Goal: Task Accomplishment & Management: Manage account settings

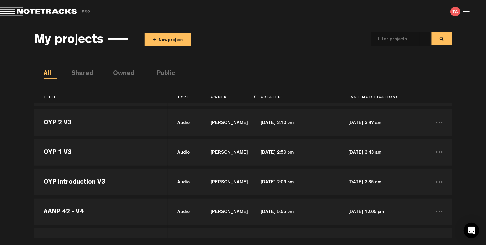
scroll to position [324, 0]
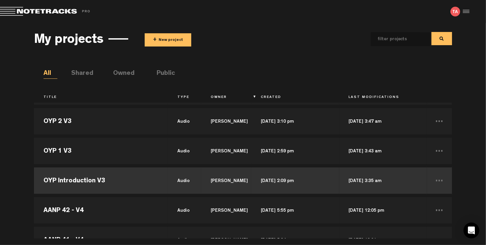
click at [129, 184] on td "OYP Introduction V3" at bounding box center [101, 181] width 134 height 30
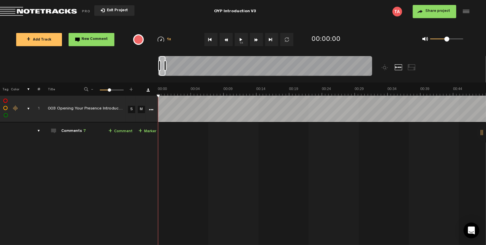
click at [117, 13] on span "Exit Project" at bounding box center [116, 11] width 23 height 4
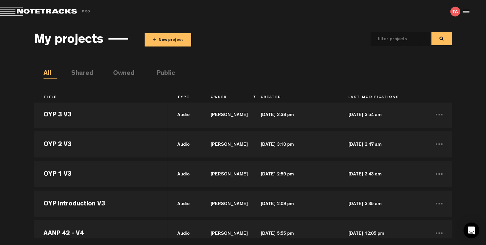
scroll to position [302, 0]
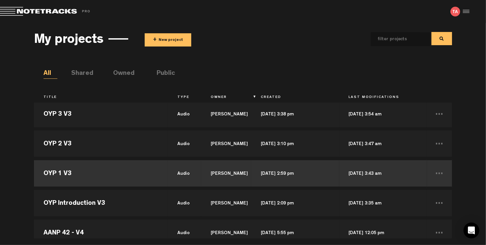
click at [79, 179] on td "OYP 1 V3" at bounding box center [101, 173] width 134 height 30
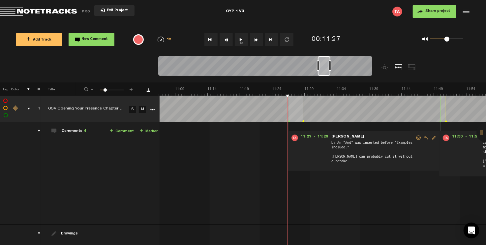
scroll to position [0, 4375]
click at [115, 12] on span "Exit Project" at bounding box center [116, 11] width 23 height 4
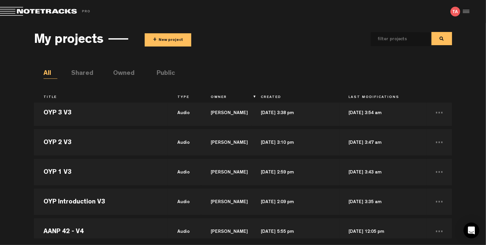
scroll to position [298, 0]
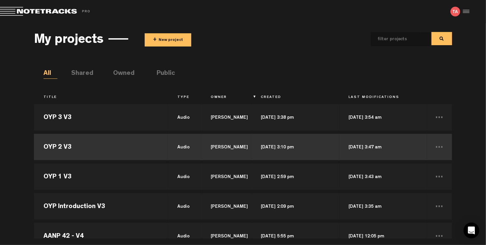
click at [71, 144] on td "OYP 2 V3" at bounding box center [101, 147] width 134 height 30
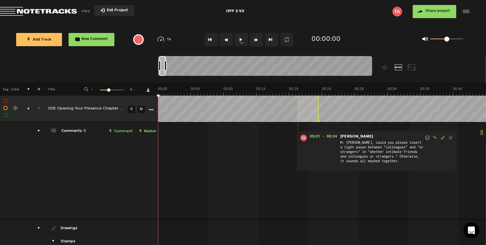
click at [114, 12] on span "Exit Project" at bounding box center [116, 11] width 23 height 4
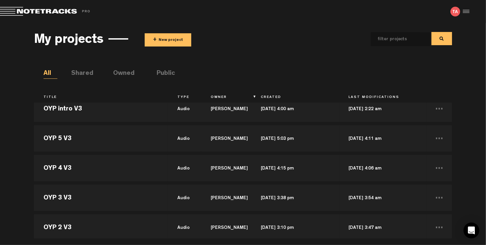
scroll to position [236, 0]
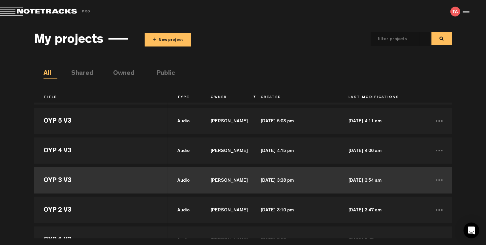
click at [59, 180] on td "OYP 3 V3" at bounding box center [101, 180] width 134 height 30
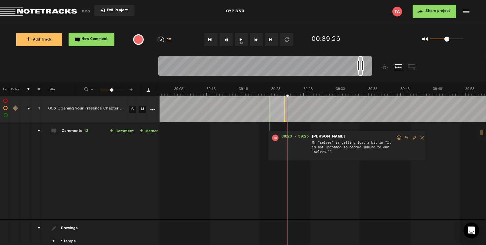
scroll to position [0, 15257]
click at [114, 6] on button "Exit Project" at bounding box center [114, 10] width 40 height 11
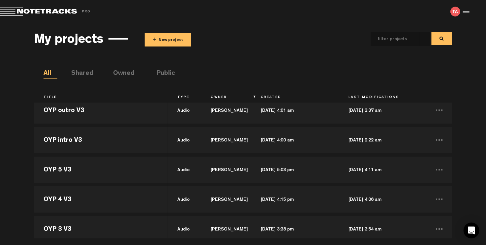
scroll to position [191, 0]
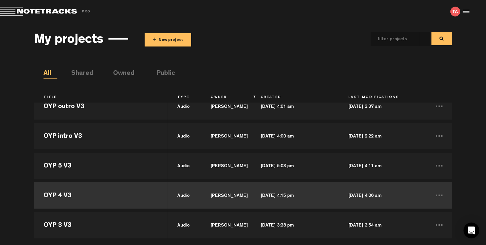
click at [62, 193] on td "OYP 4 V3" at bounding box center [101, 196] width 134 height 30
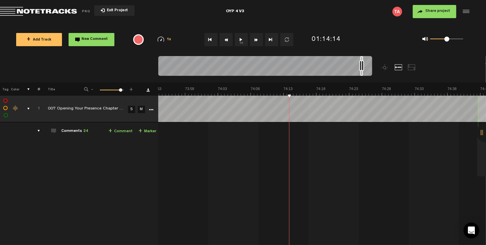
scroll to position [0, 28981]
click at [115, 11] on span "Exit Project" at bounding box center [116, 11] width 23 height 4
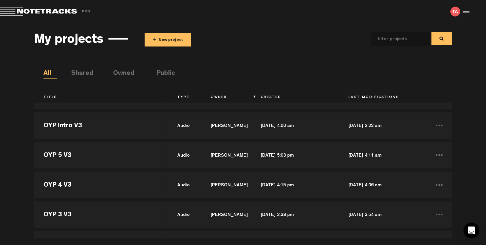
scroll to position [202, 0]
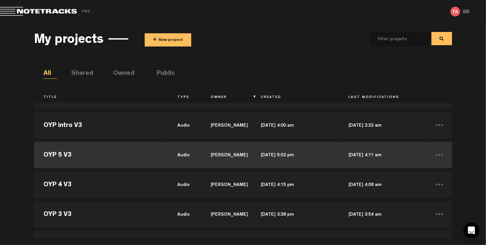
click at [57, 154] on td "OYP 5 V3" at bounding box center [101, 155] width 134 height 30
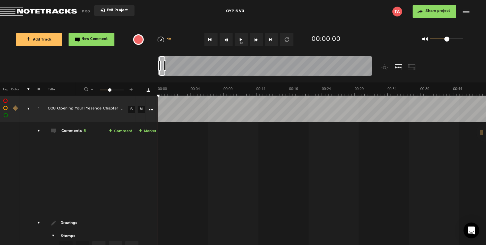
click at [107, 8] on button "Exit Project" at bounding box center [114, 10] width 40 height 11
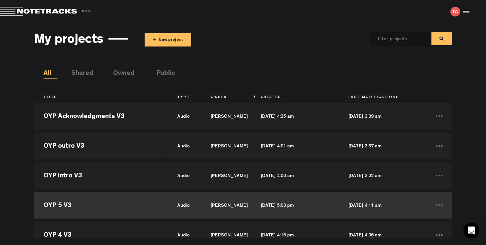
scroll to position [150, 0]
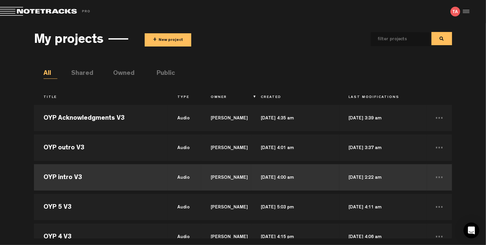
click at [64, 182] on td "OYP intro V3" at bounding box center [101, 177] width 134 height 30
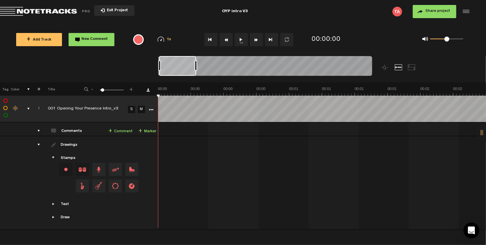
click at [114, 11] on span "Exit Project" at bounding box center [116, 11] width 23 height 4
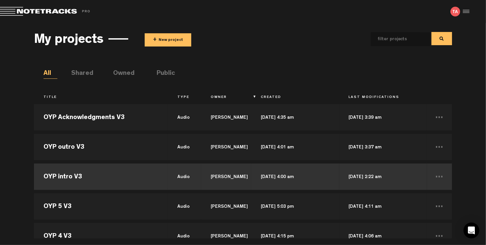
scroll to position [144, 0]
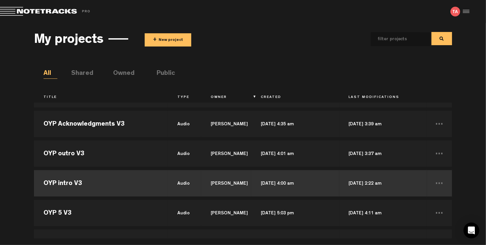
click at [69, 183] on td "OYP intro V3" at bounding box center [101, 183] width 134 height 30
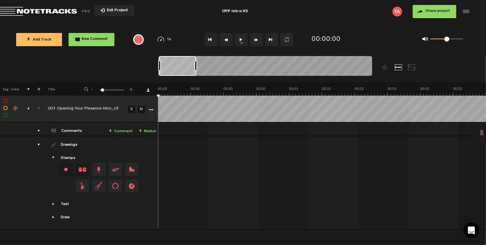
click at [239, 41] on button "1x" at bounding box center [241, 39] width 13 height 13
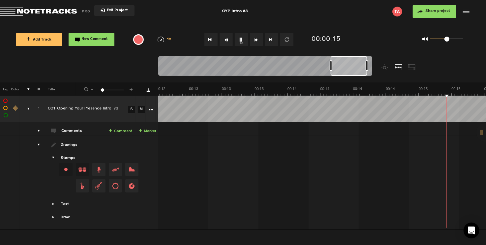
scroll to position [0, 1706]
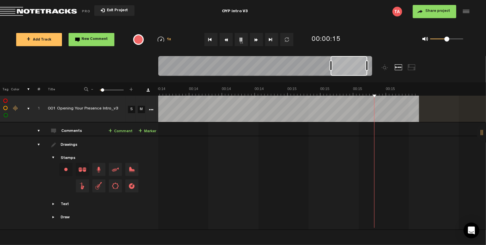
click at [239, 41] on button "1x" at bounding box center [241, 39] width 13 height 13
click at [116, 9] on span "Exit Project" at bounding box center [116, 11] width 23 height 4
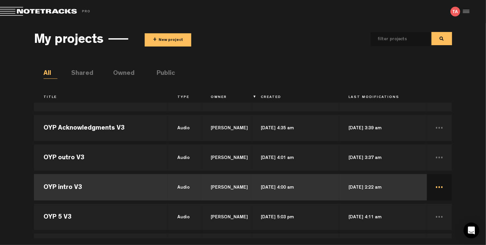
scroll to position [19, 0]
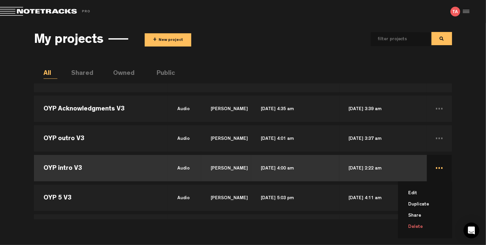
click at [415, 224] on li "Delete" at bounding box center [429, 226] width 46 height 11
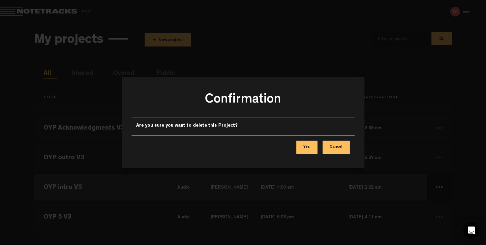
scroll to position [0, 0]
click at [314, 145] on button "Yes" at bounding box center [306, 147] width 21 height 13
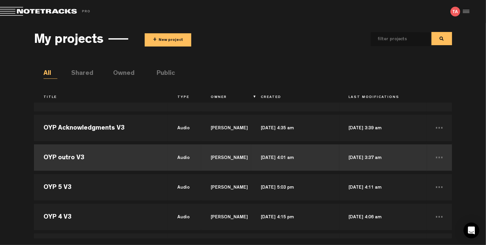
click at [87, 159] on td "OYP outro V3" at bounding box center [101, 158] width 134 height 30
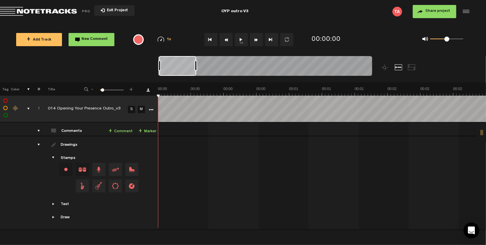
click at [239, 37] on button "1x" at bounding box center [241, 39] width 13 height 13
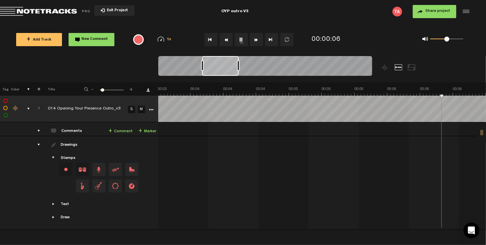
scroll to position [0, 525]
click at [121, 13] on span "Exit Project" at bounding box center [116, 11] width 23 height 4
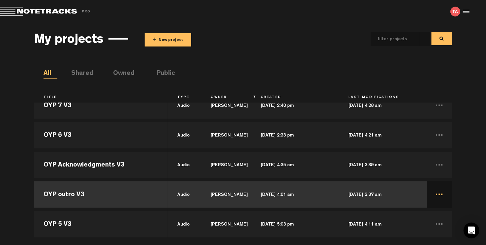
scroll to position [27, 0]
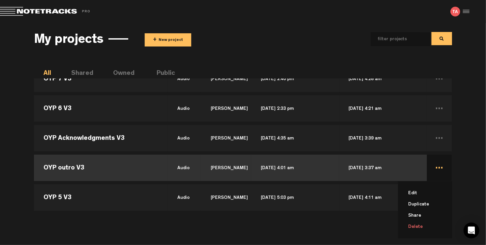
click at [413, 223] on li "Delete" at bounding box center [429, 226] width 46 height 11
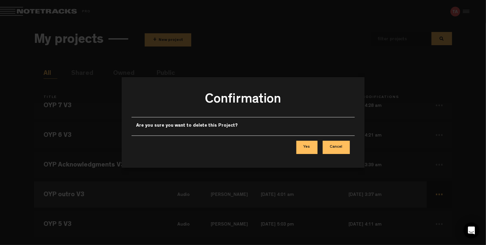
scroll to position [0, 0]
click at [305, 152] on button "Yes" at bounding box center [306, 147] width 21 height 13
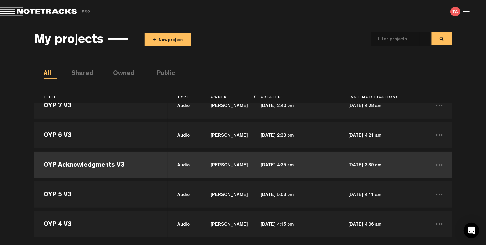
click at [109, 163] on td "OYP Acknowledgments V3" at bounding box center [101, 165] width 134 height 30
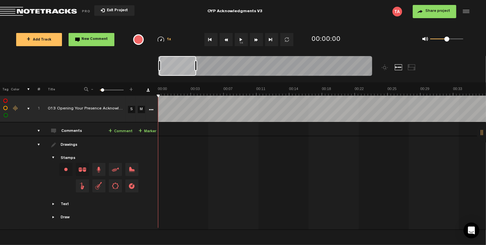
click at [238, 36] on button "1x" at bounding box center [241, 39] width 13 height 13
click at [113, 9] on span "Exit Project" at bounding box center [116, 11] width 23 height 4
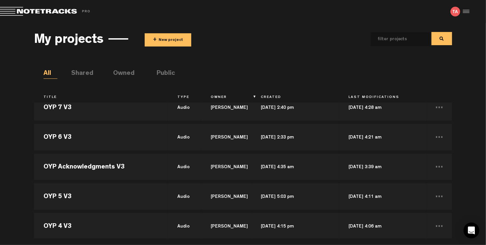
scroll to position [101, 0]
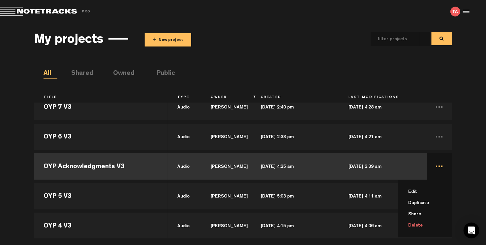
click at [413, 224] on li "Delete" at bounding box center [429, 225] width 46 height 11
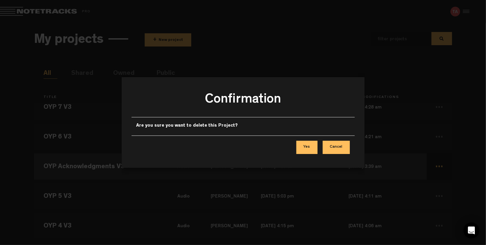
click at [300, 149] on button "Yes" at bounding box center [306, 147] width 21 height 13
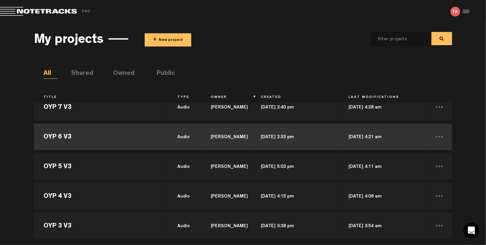
click at [85, 138] on td "OYP 6 V3" at bounding box center [101, 137] width 134 height 30
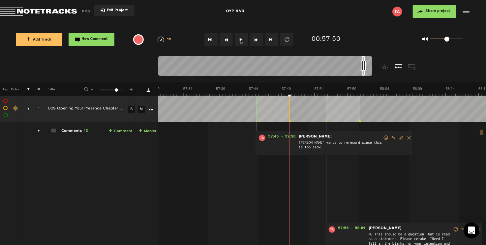
scroll to position [0, 22656]
click at [119, 10] on span "Exit Project" at bounding box center [116, 11] width 23 height 4
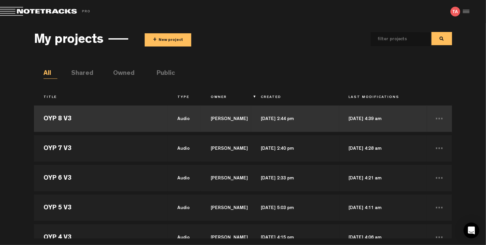
scroll to position [60, 0]
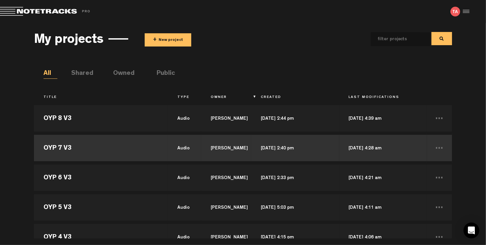
click at [56, 146] on td "OYP 7 V3" at bounding box center [101, 148] width 134 height 30
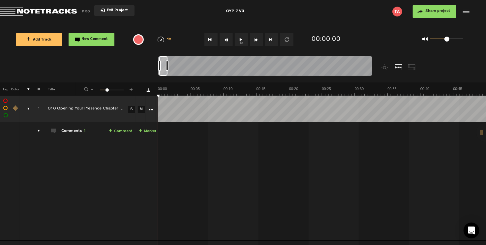
click at [108, 13] on button "Exit Project" at bounding box center [114, 10] width 40 height 11
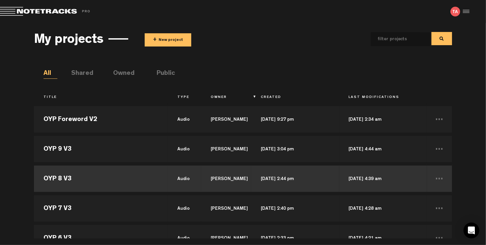
click at [63, 178] on td "OYP 8 V3" at bounding box center [101, 179] width 134 height 30
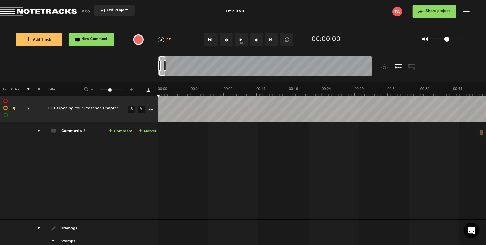
click at [112, 12] on span "Exit Project" at bounding box center [116, 11] width 23 height 4
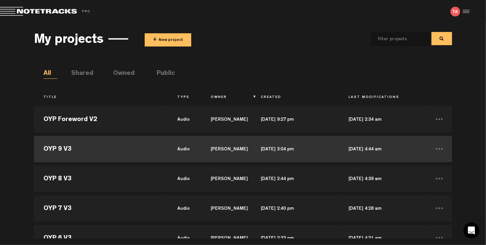
click at [62, 152] on td "OYP 9 V3" at bounding box center [101, 149] width 134 height 30
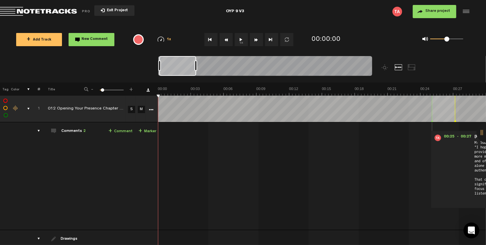
click at [107, 11] on span "Exit Project" at bounding box center [116, 11] width 23 height 4
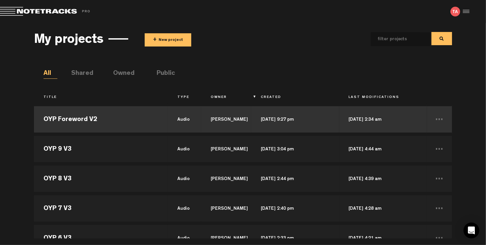
click at [65, 115] on td "OYP Foreword V2" at bounding box center [101, 119] width 134 height 30
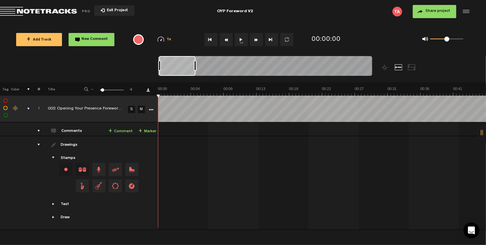
click at [250, 11] on div "OYP Foreword V2" at bounding box center [235, 11] width 36 height 16
type input "OYP Foreword v1"
click at [341, 14] on div "Share project Save project" at bounding box center [391, 11] width 156 height 13
click at [244, 40] on button "1x" at bounding box center [241, 39] width 13 height 13
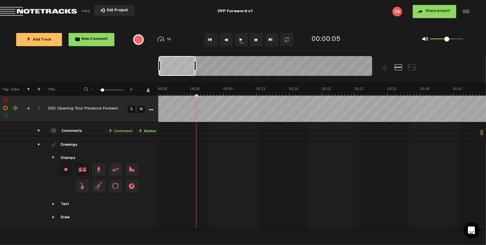
click at [114, 15] on button "Exit Project" at bounding box center [114, 10] width 40 height 11
